Goal: Transaction & Acquisition: Subscribe to service/newsletter

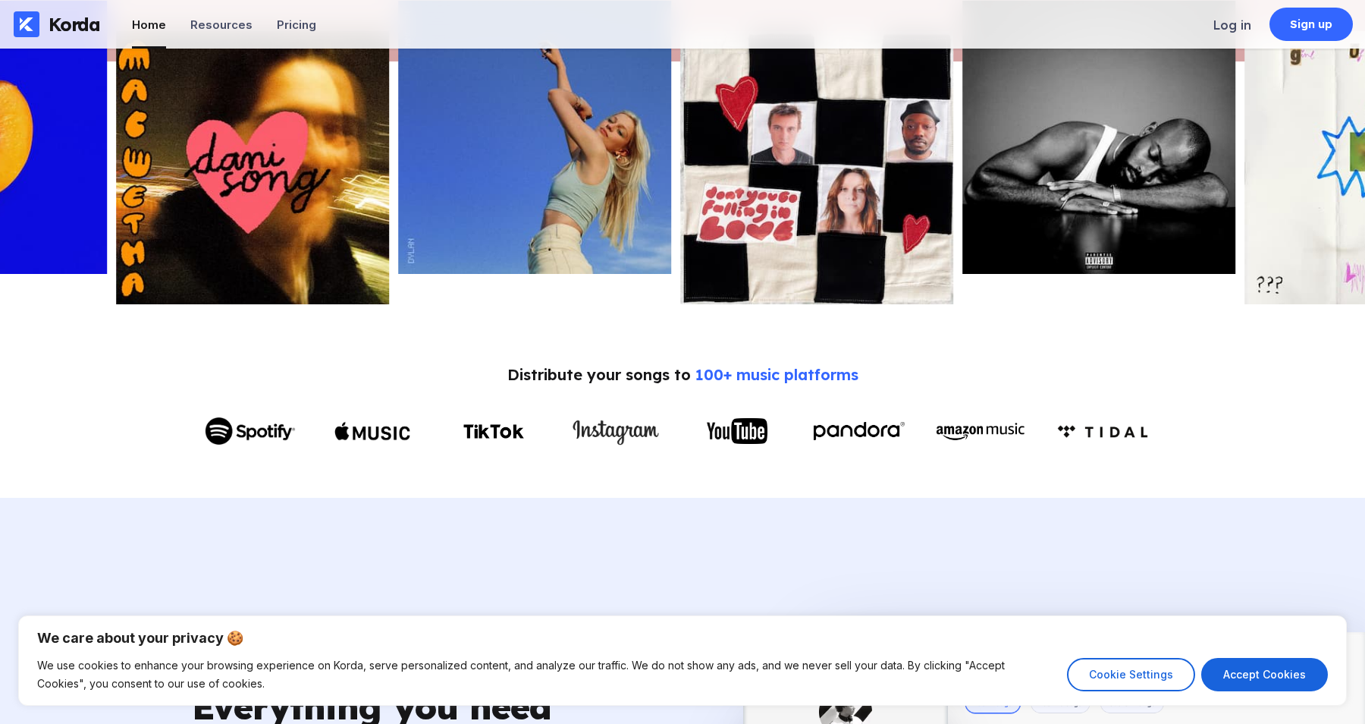
scroll to position [519, 0]
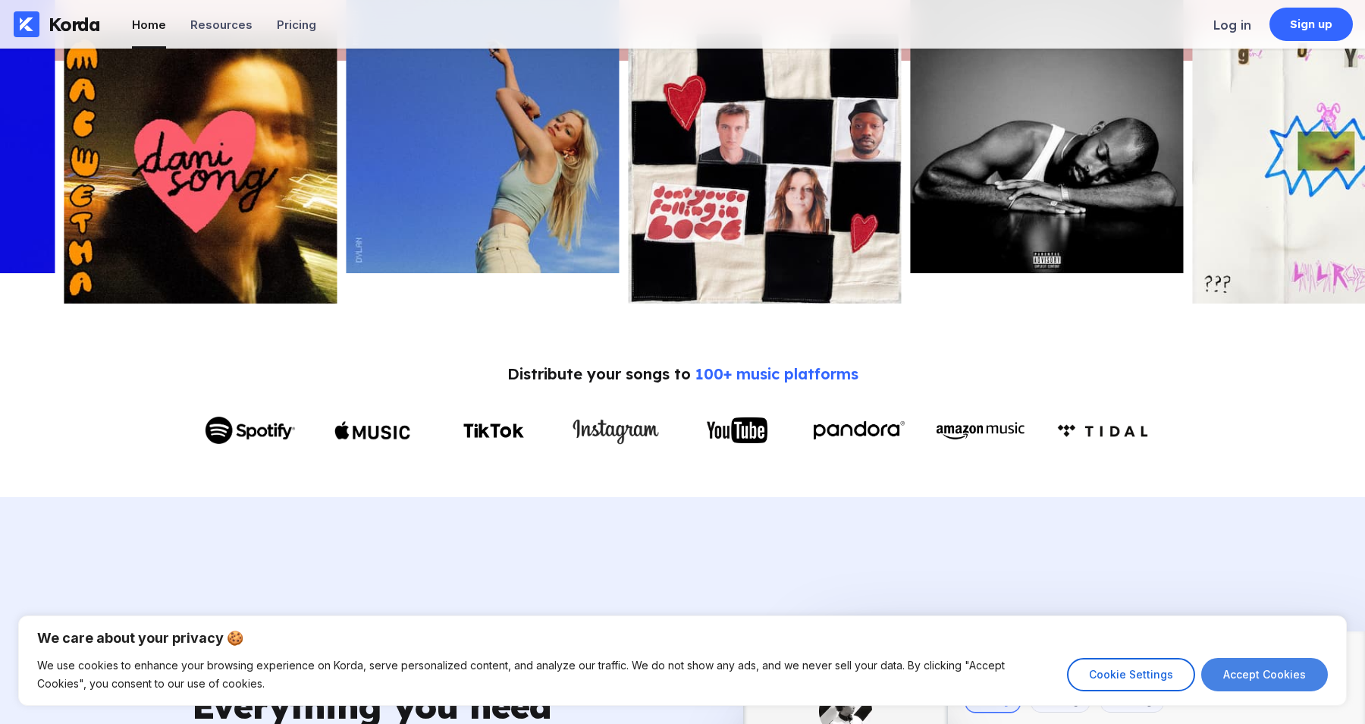
click at [1260, 683] on button "Accept Cookies" at bounding box center [1264, 674] width 127 height 33
checkbox input "true"
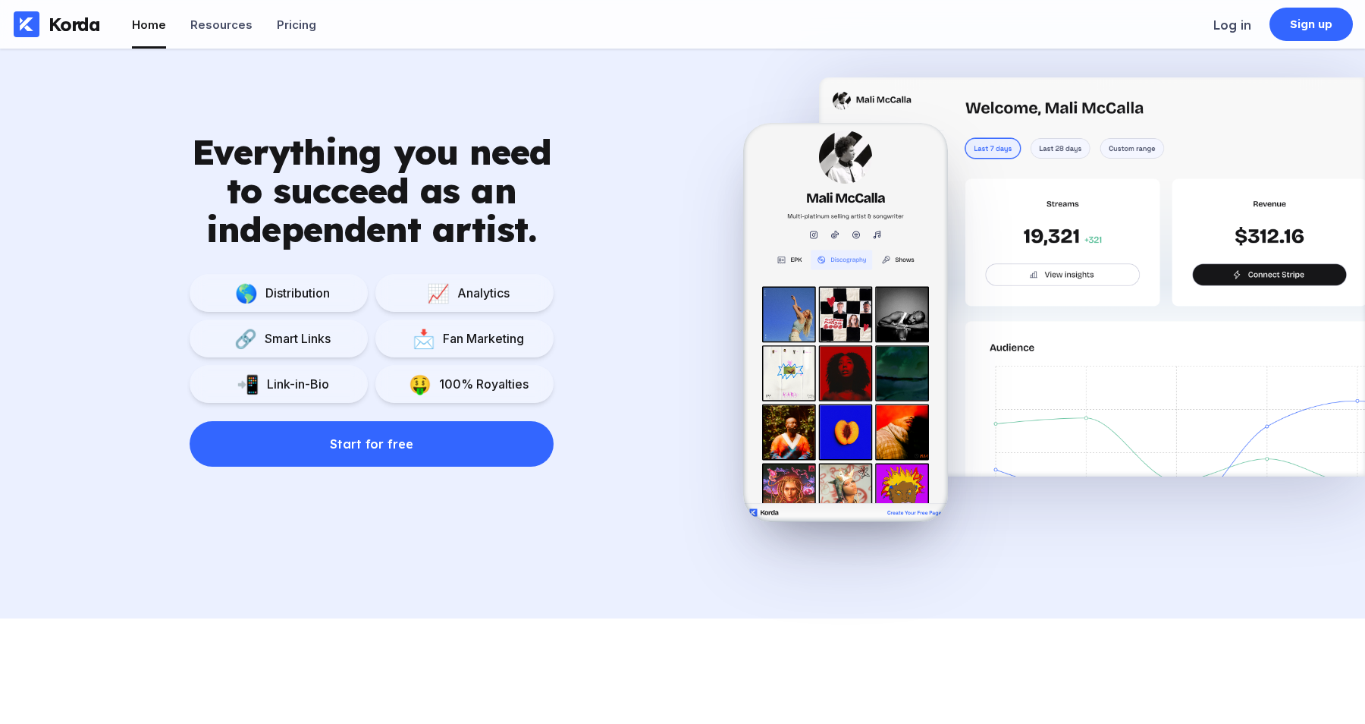
scroll to position [1133, 0]
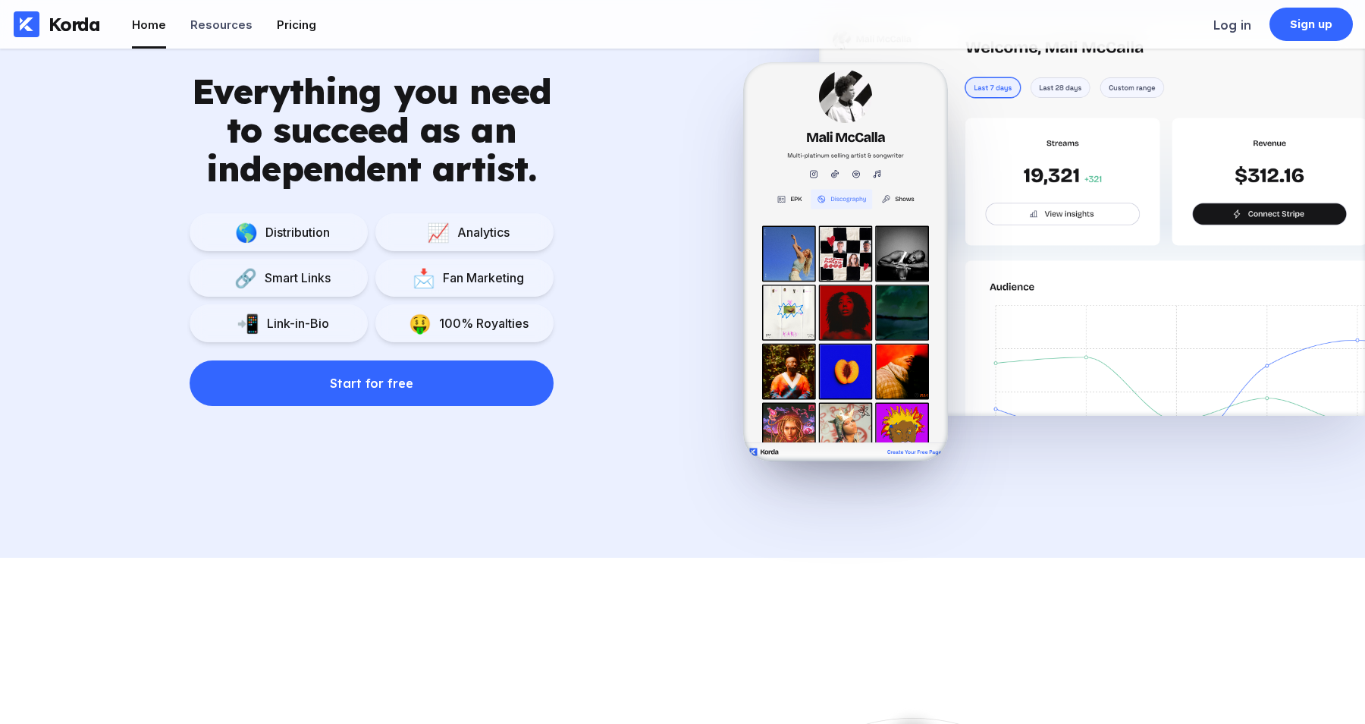
click at [296, 25] on div "Pricing" at bounding box center [296, 24] width 39 height 14
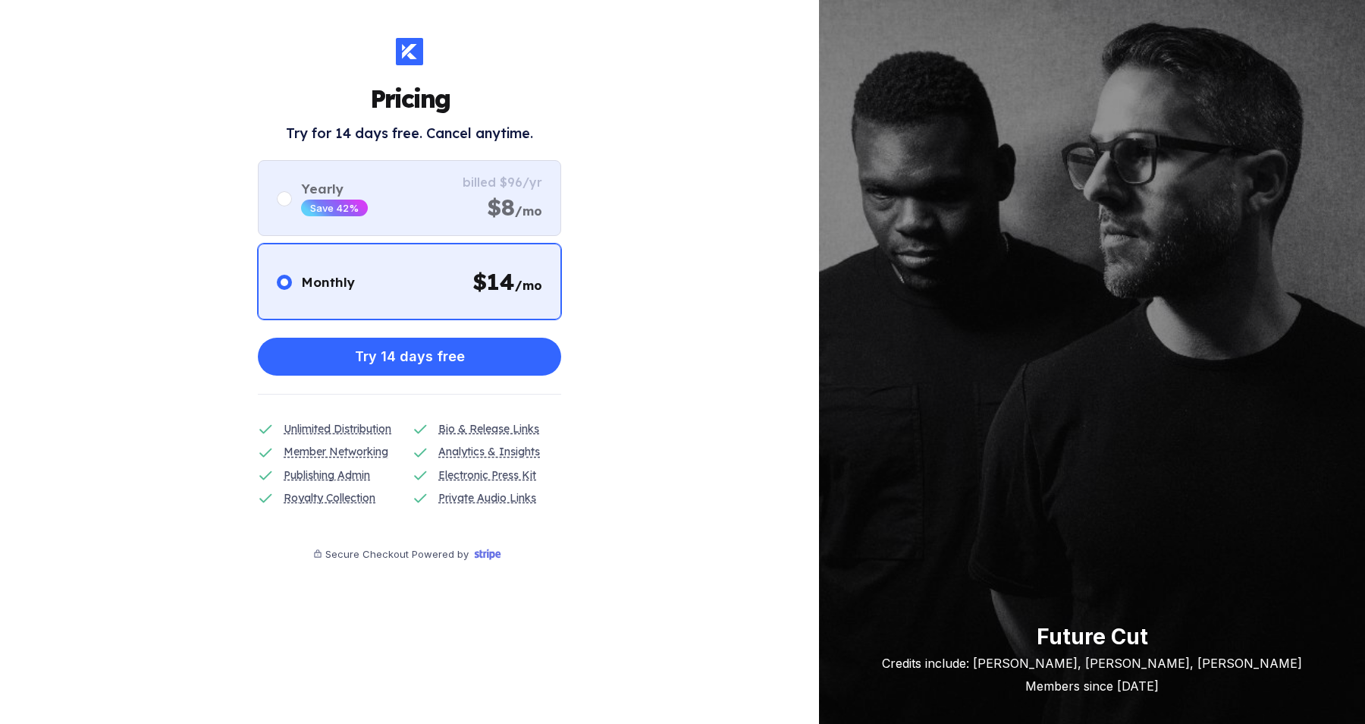
click at [281, 207] on div "Yearly Save 42%" at bounding box center [322, 199] width 91 height 36
radio input "false"
radio input "true"
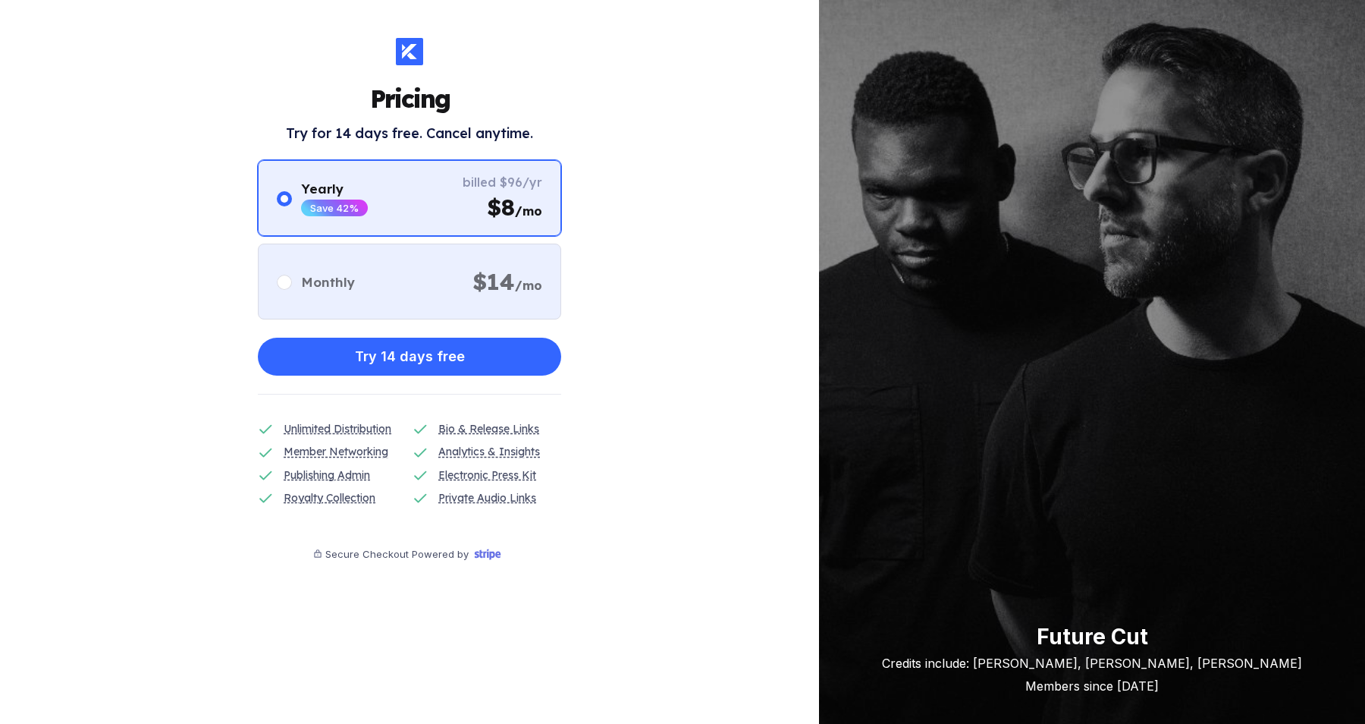
click at [290, 281] on div at bounding box center [284, 282] width 15 height 15
click at [278, 274] on input "radio" at bounding box center [277, 273] width 1 height 1
radio input "true"
radio input "false"
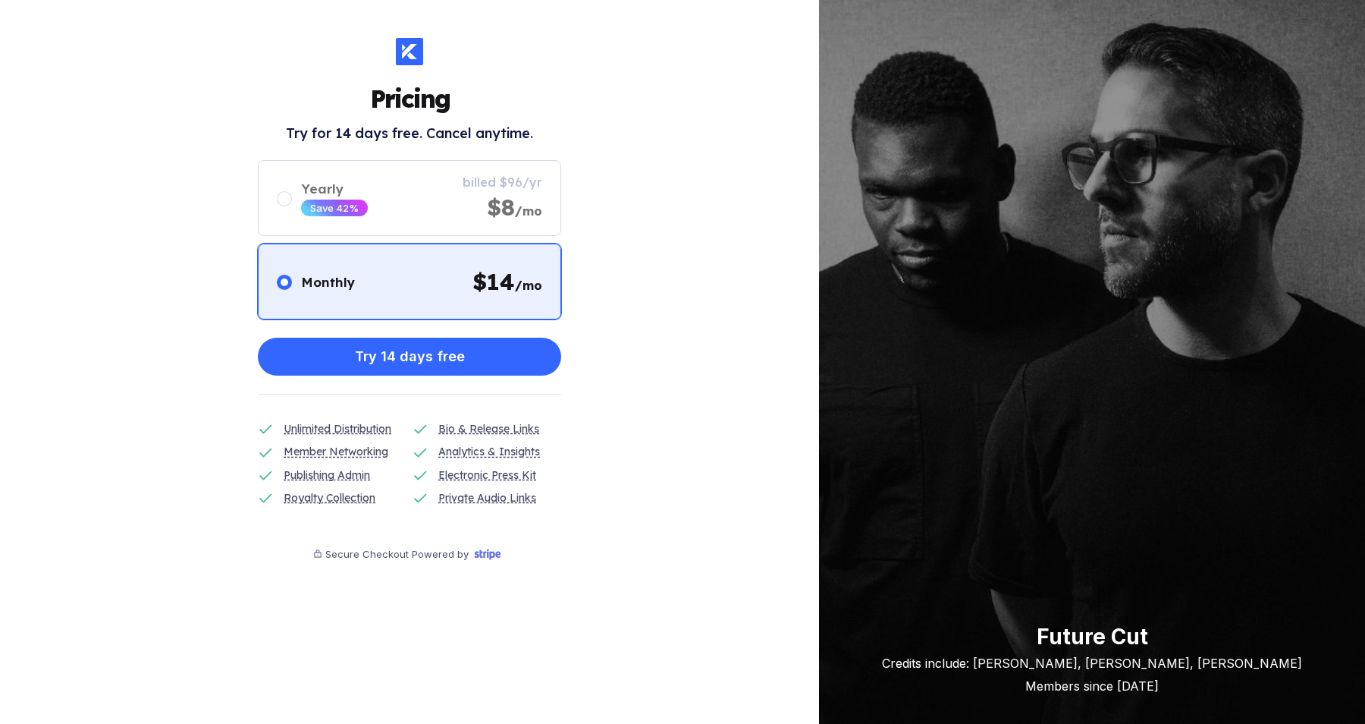
click at [1069, 638] on div "Future Cut" at bounding box center [1092, 636] width 420 height 26
